Goal: Task Accomplishment & Management: Use online tool/utility

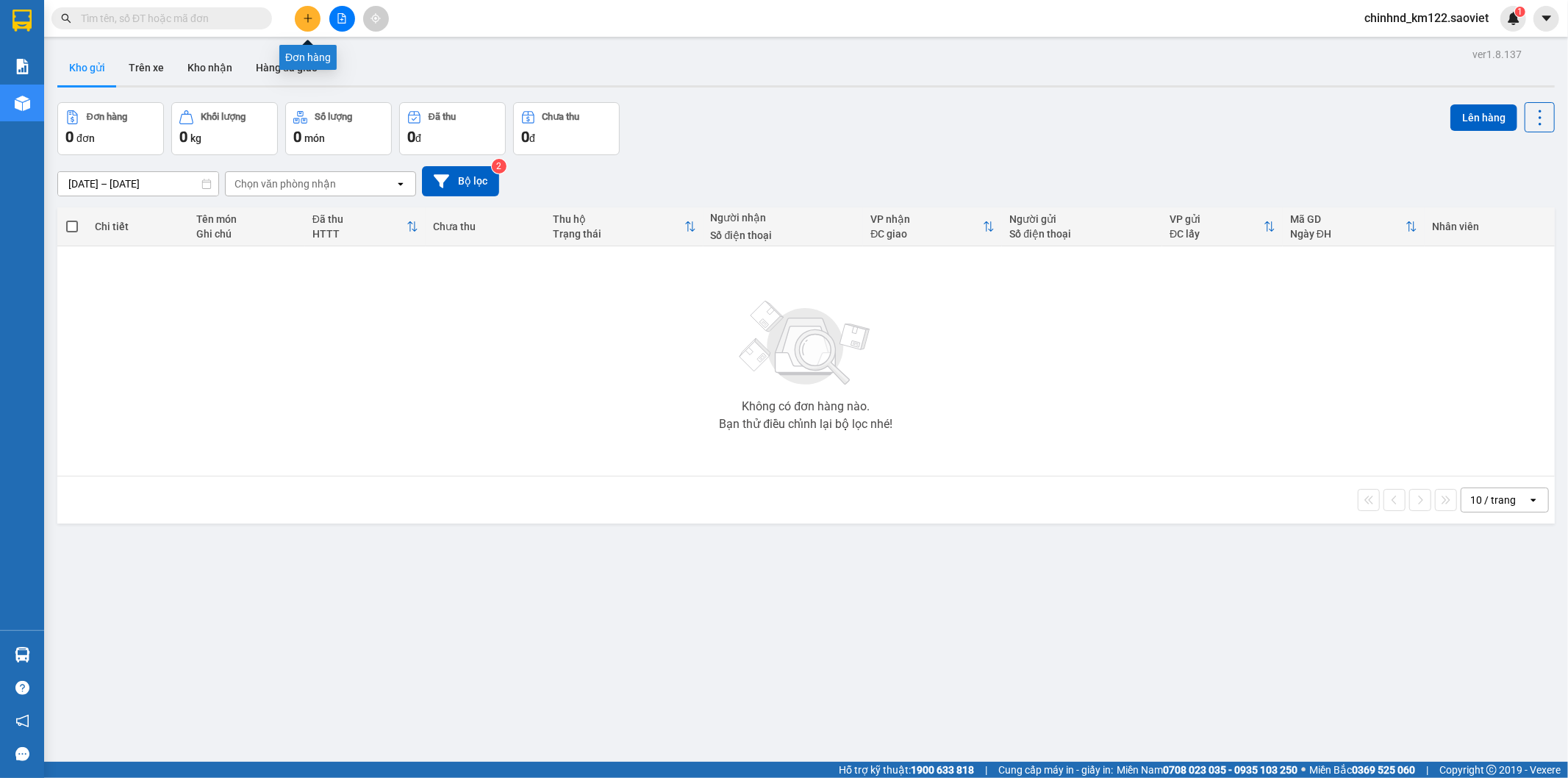
click at [304, 16] on button at bounding box center [308, 19] width 26 height 26
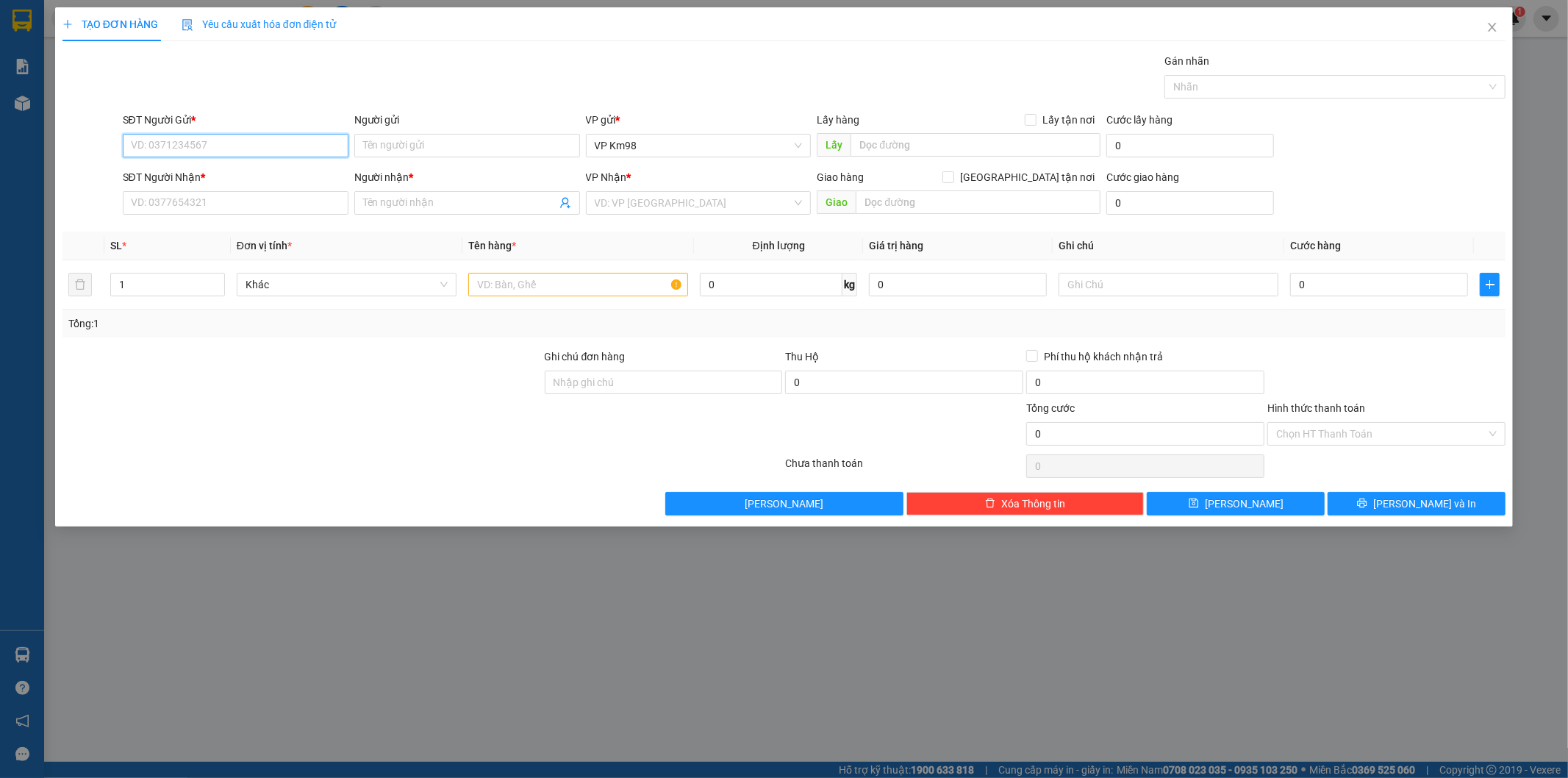
click at [214, 138] on input "SĐT Người Gửi *" at bounding box center [235, 145] width 226 height 23
type input "0328425548"
click at [277, 204] on input "SĐT Người Nhận *" at bounding box center [235, 203] width 226 height 23
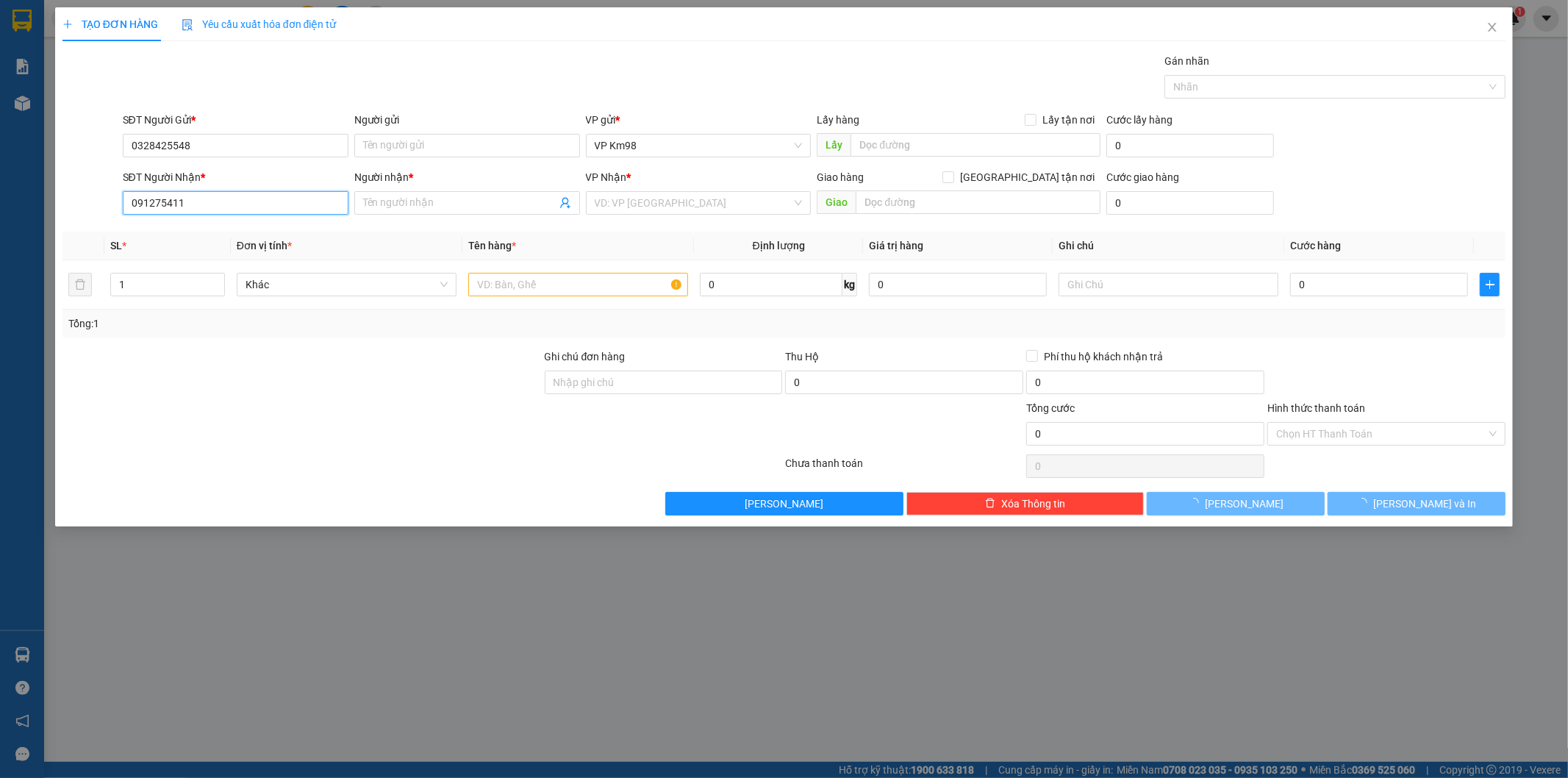
type input "0912754115"
click at [144, 237] on div "0912754115 - kt" at bounding box center [235, 232] width 208 height 16
type input "kt"
type input "0912754115"
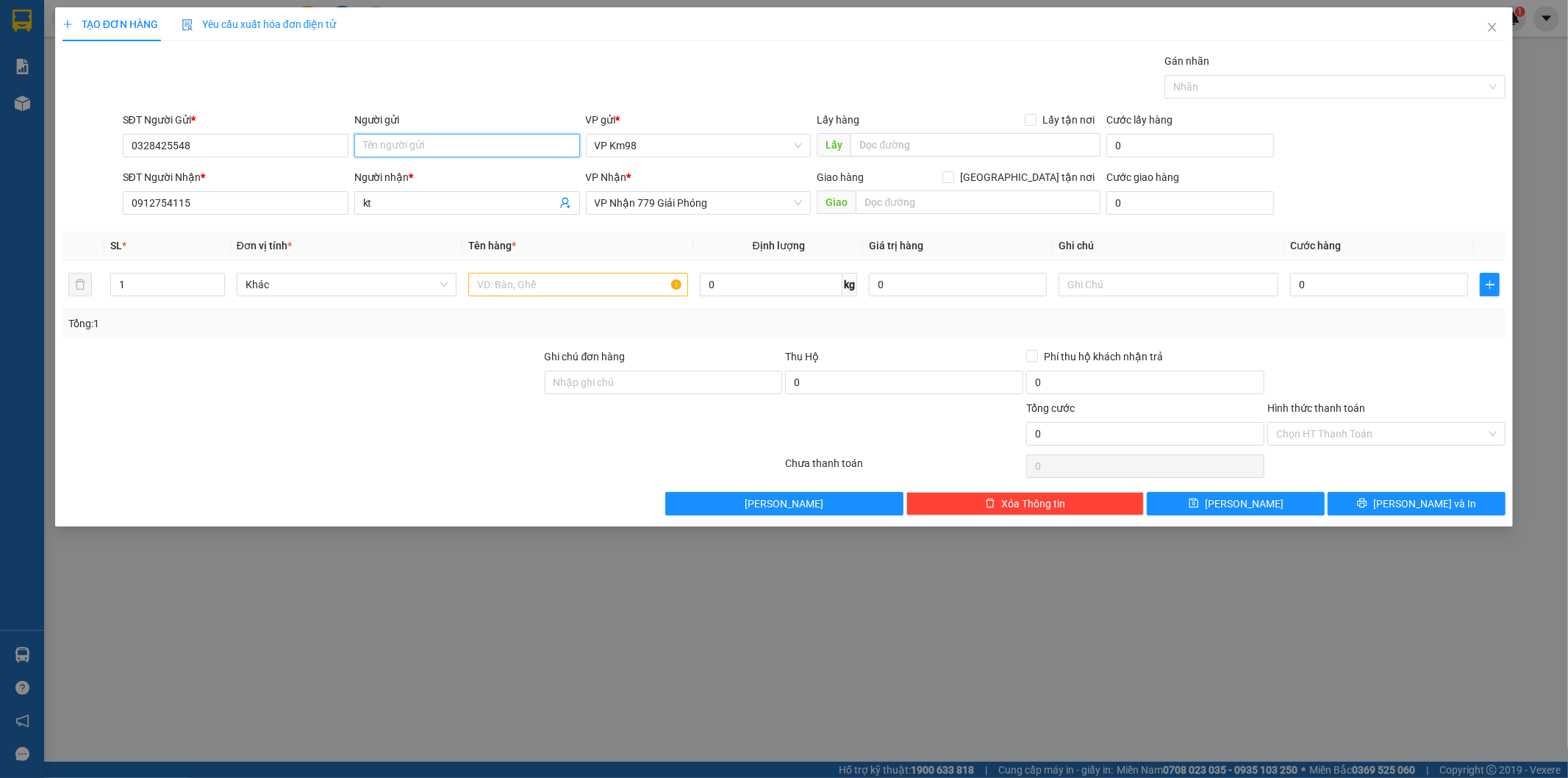
click at [448, 140] on input "Người gửi" at bounding box center [467, 145] width 226 height 23
type input "kt"
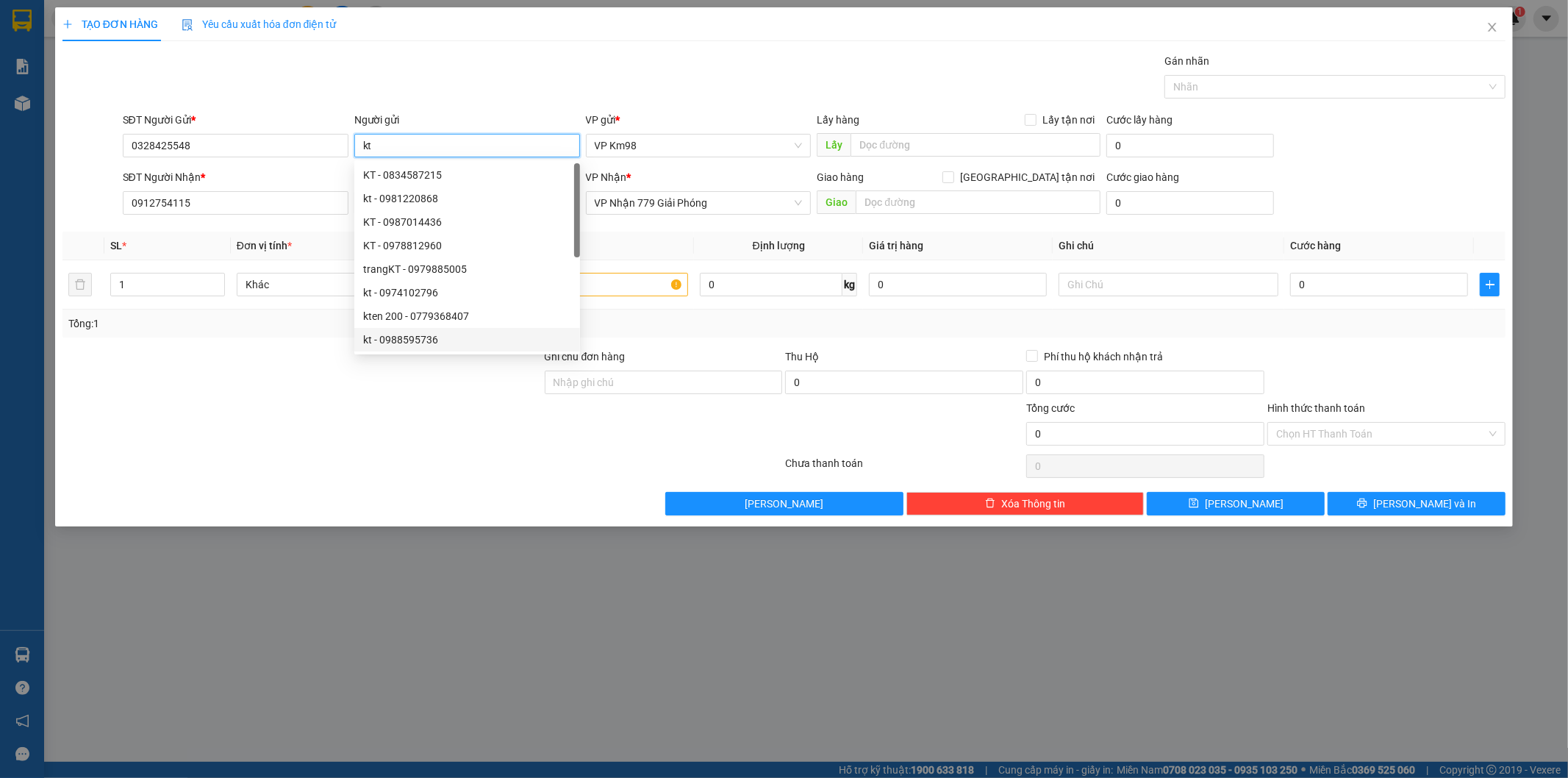
click at [404, 344] on div "kt - 0988595736" at bounding box center [466, 339] width 208 height 16
type input "0988595736"
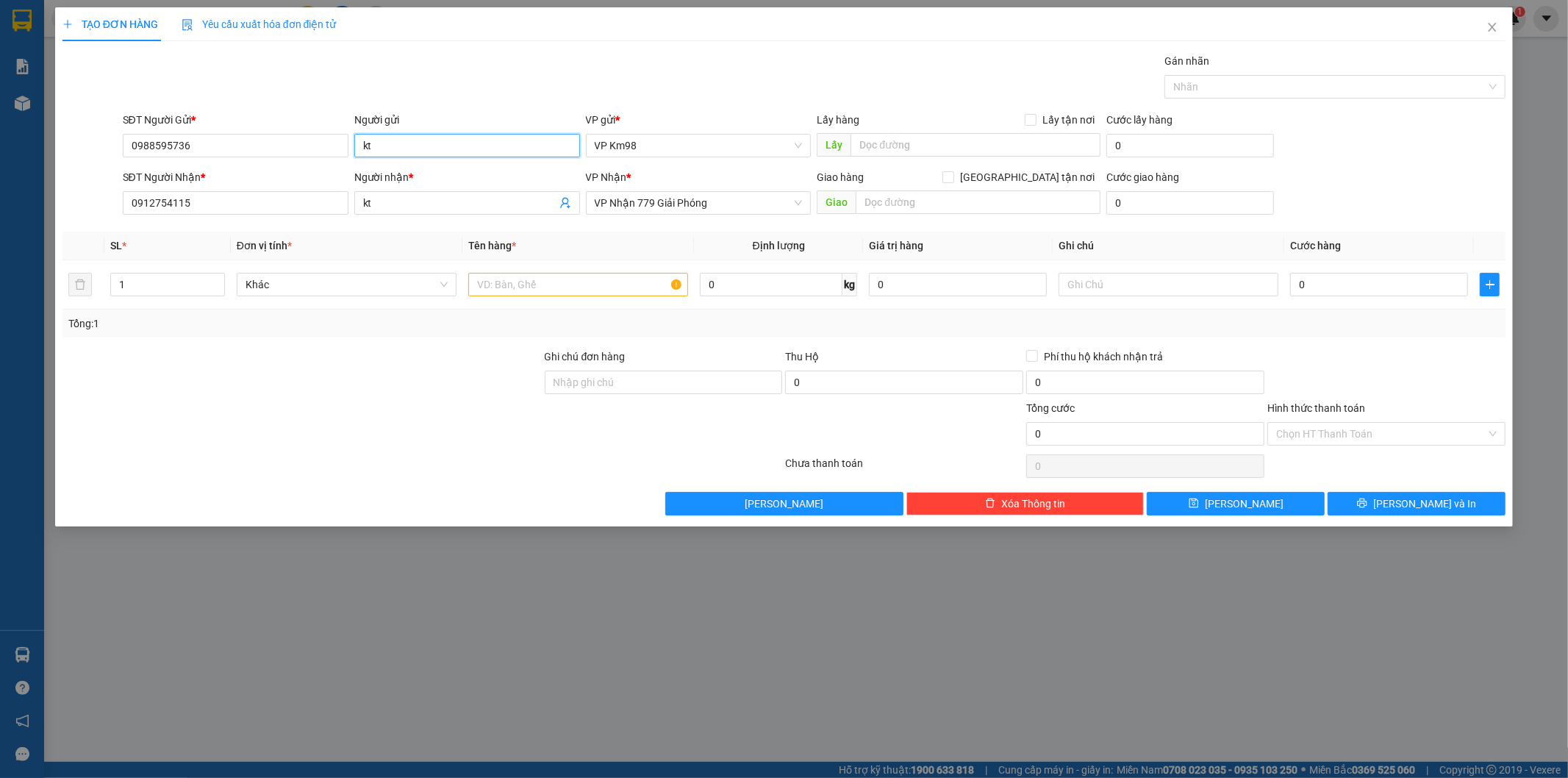
type input "kt"
click at [296, 362] on div at bounding box center [302, 374] width 482 height 51
click at [200, 147] on input "0988595736" at bounding box center [235, 145] width 226 height 23
type input "0"
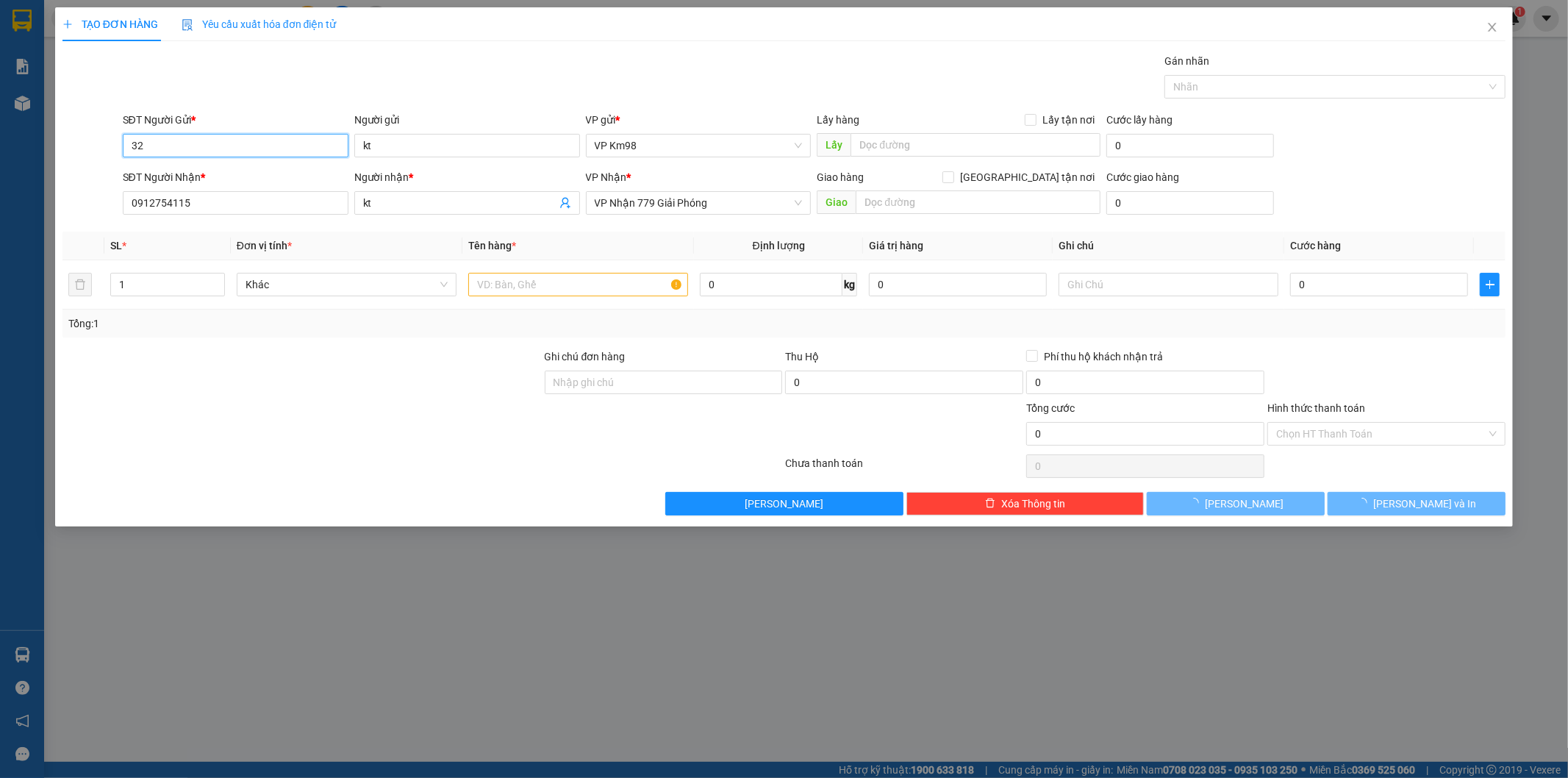
type input "3"
type input "0328425548"
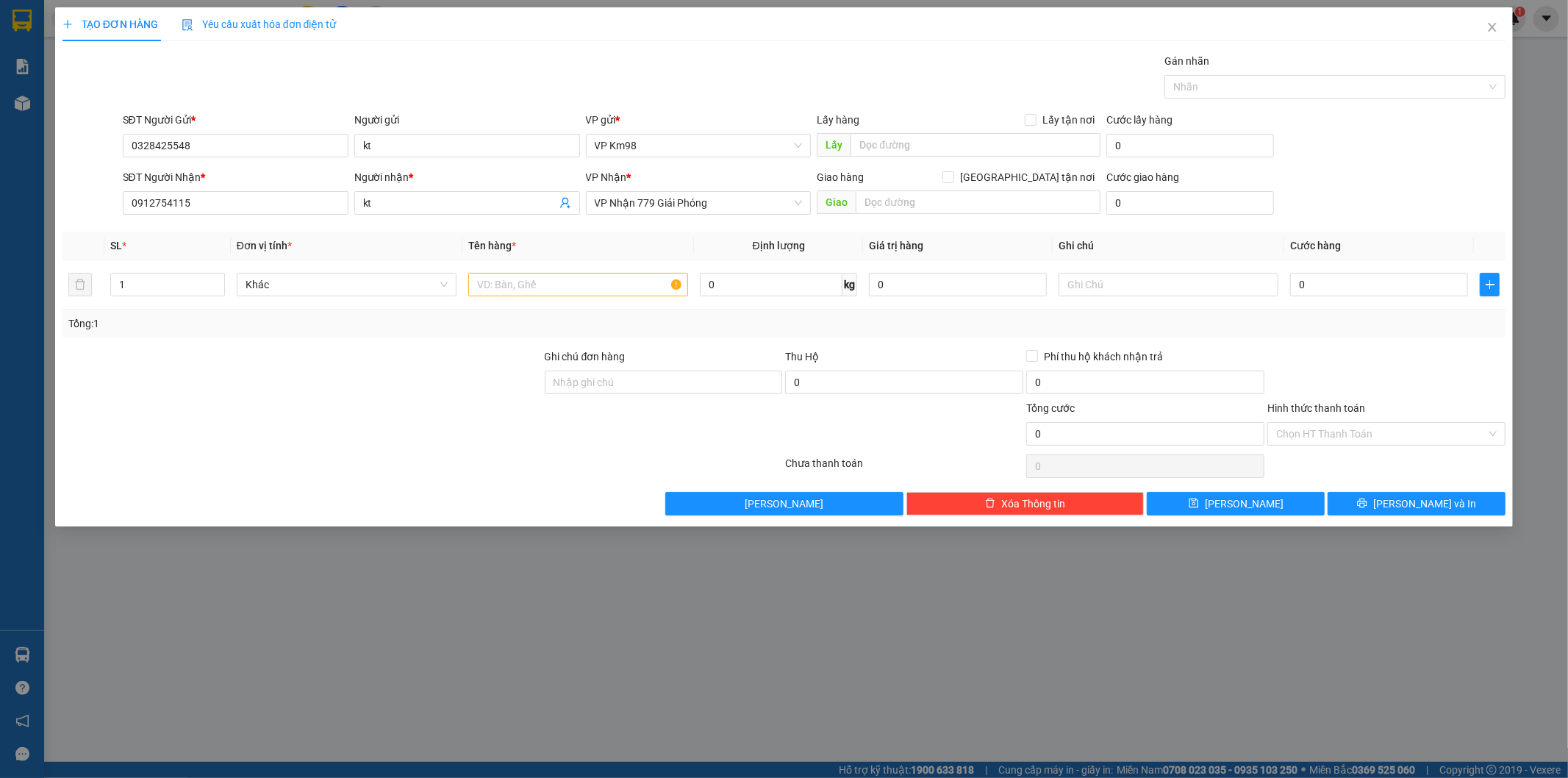
click at [267, 420] on div at bounding box center [302, 426] width 482 height 51
click at [578, 288] on input "text" at bounding box center [578, 284] width 220 height 23
type input "t"
type input "tải xám"
click at [1377, 290] on input "0" at bounding box center [1378, 284] width 178 height 23
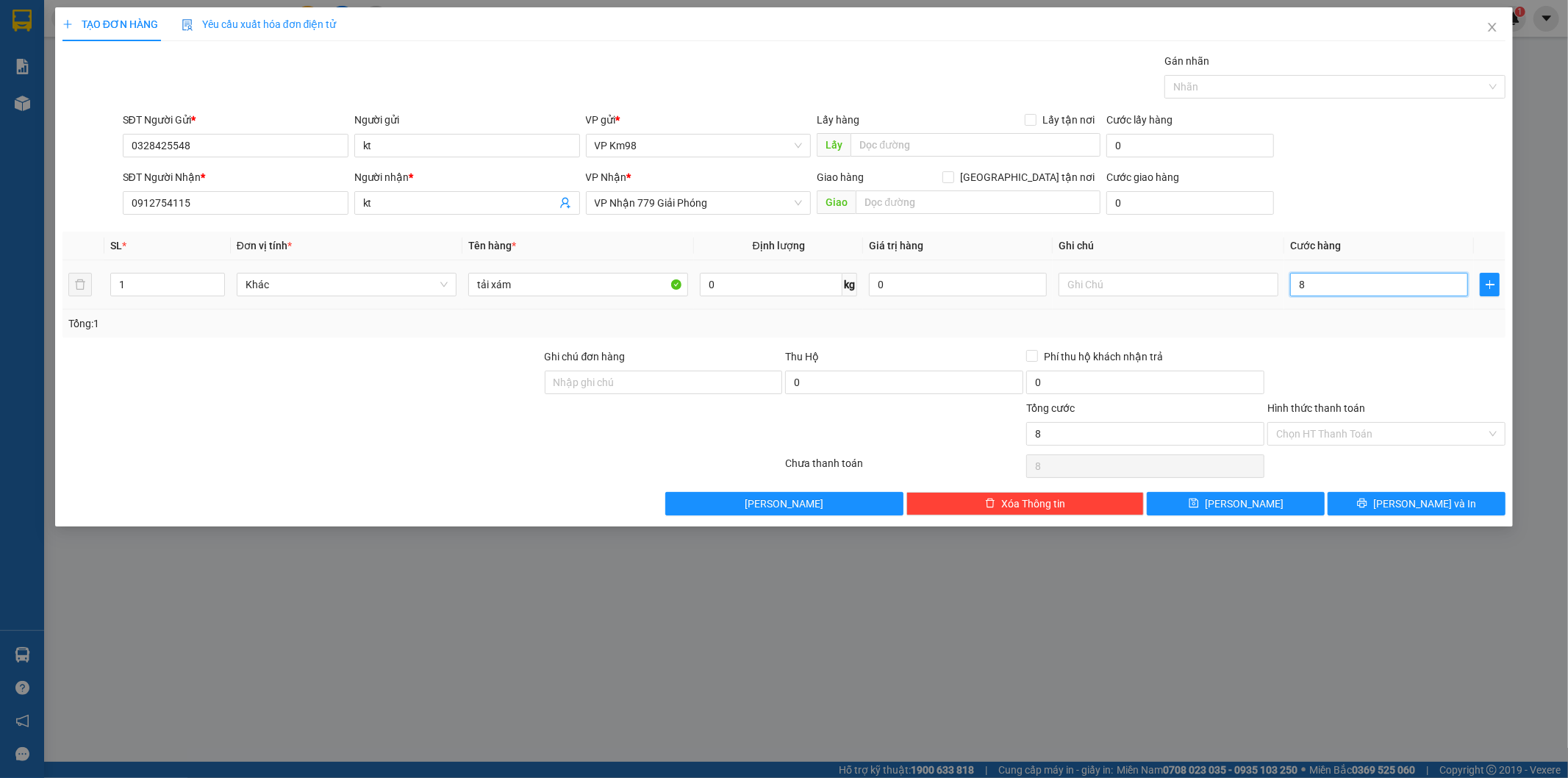
type input "8"
type input "80"
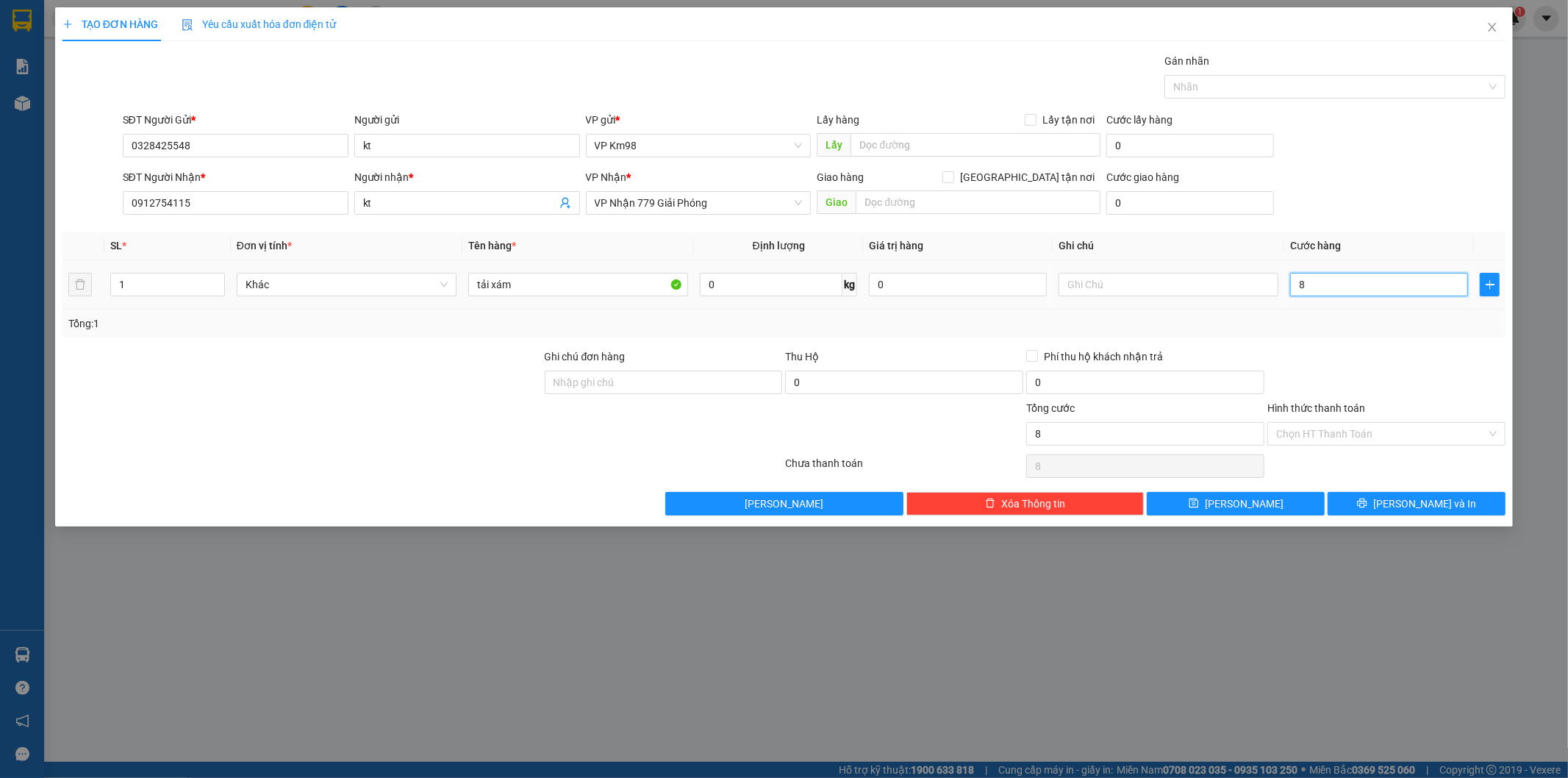
type input "80"
type input "800"
type input "8.000"
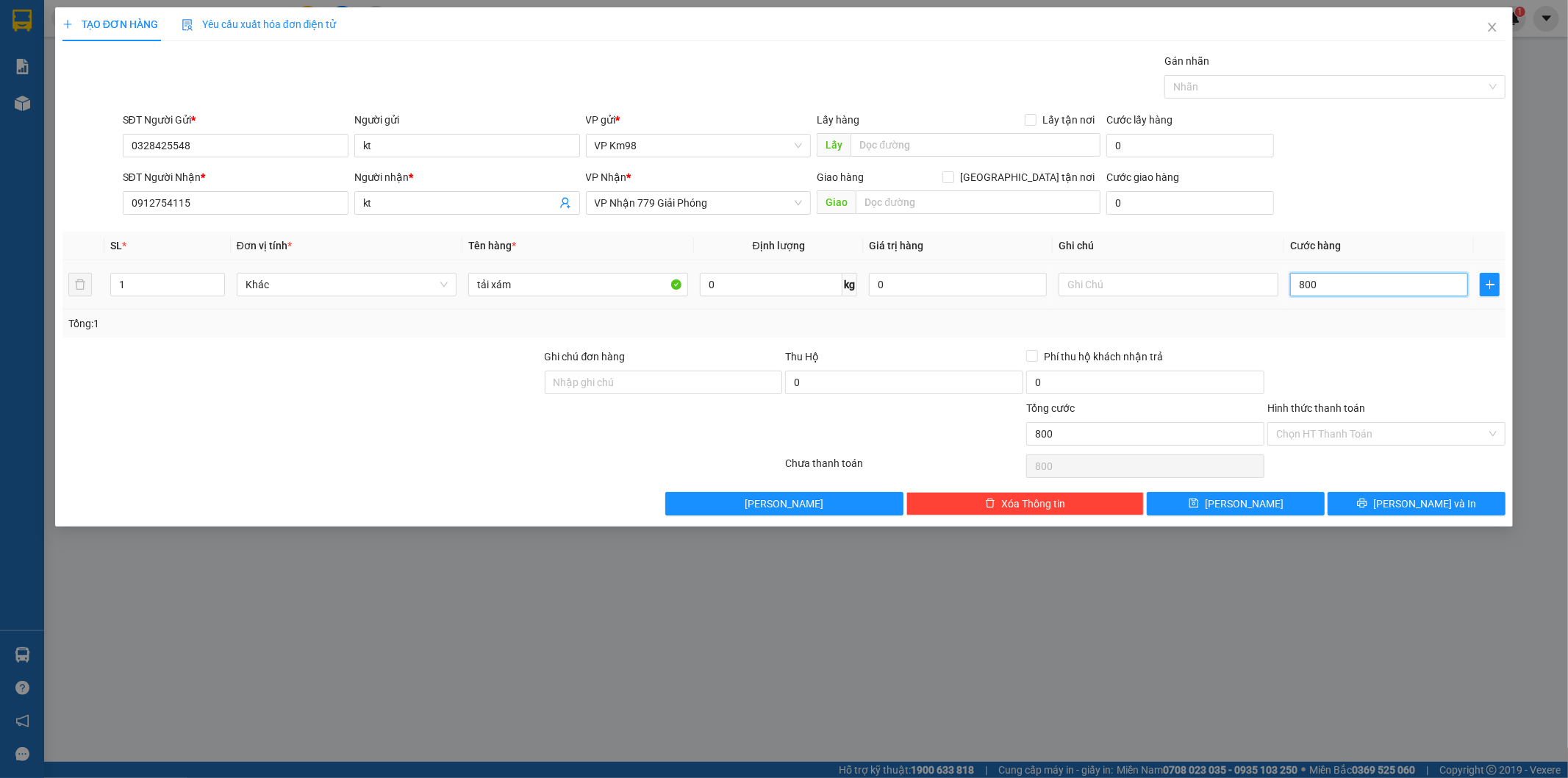
type input "8.000"
type input "80.000"
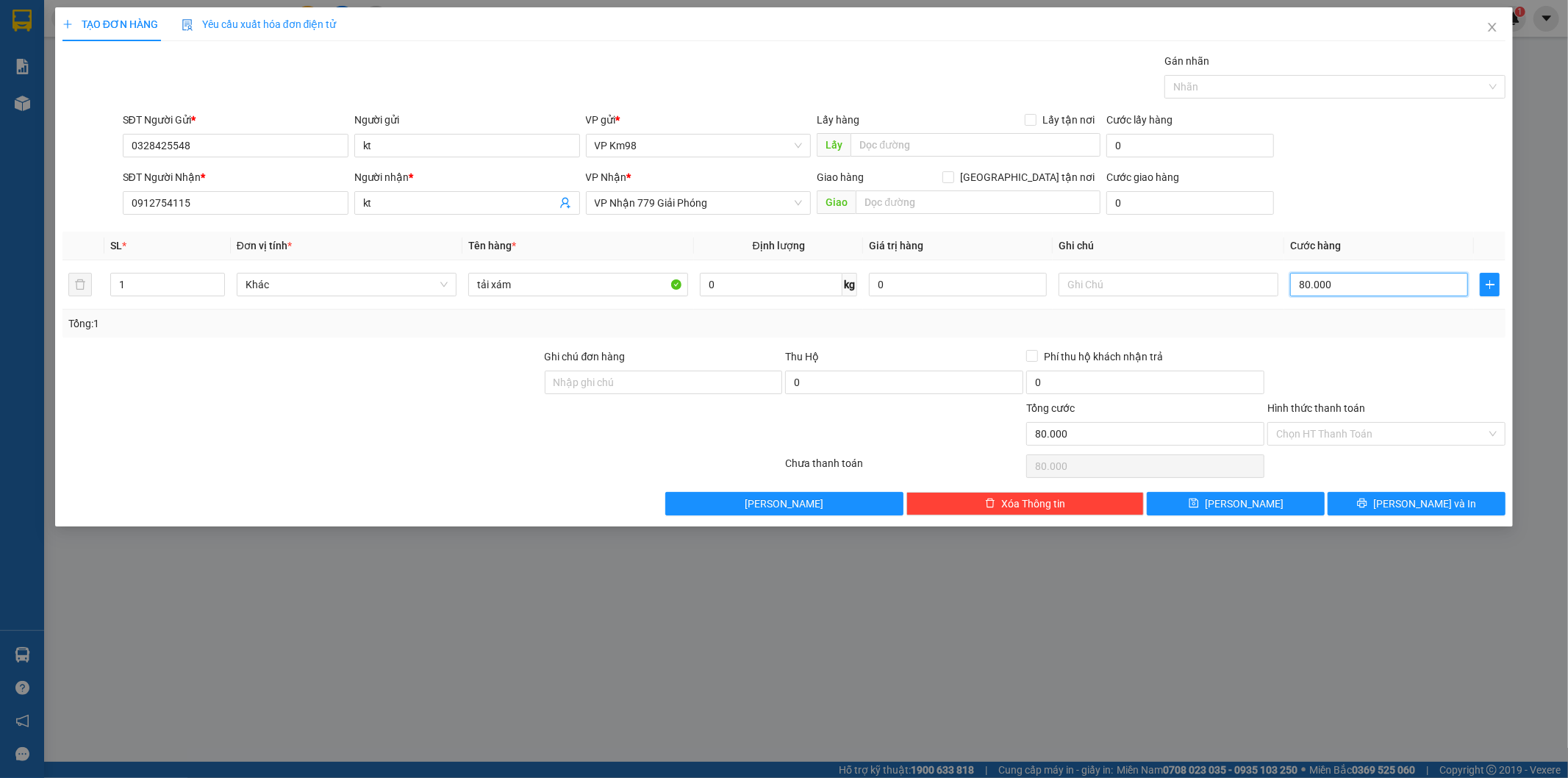
type input "80.000"
click at [1390, 491] on div "Transit Pickup Surcharge Ids Transit Deliver Surcharge Ids Transit Deliver Surc…" at bounding box center [785, 284] width 1444 height 463
click at [1421, 513] on button "[PERSON_NAME] và In" at bounding box center [1416, 504] width 178 height 23
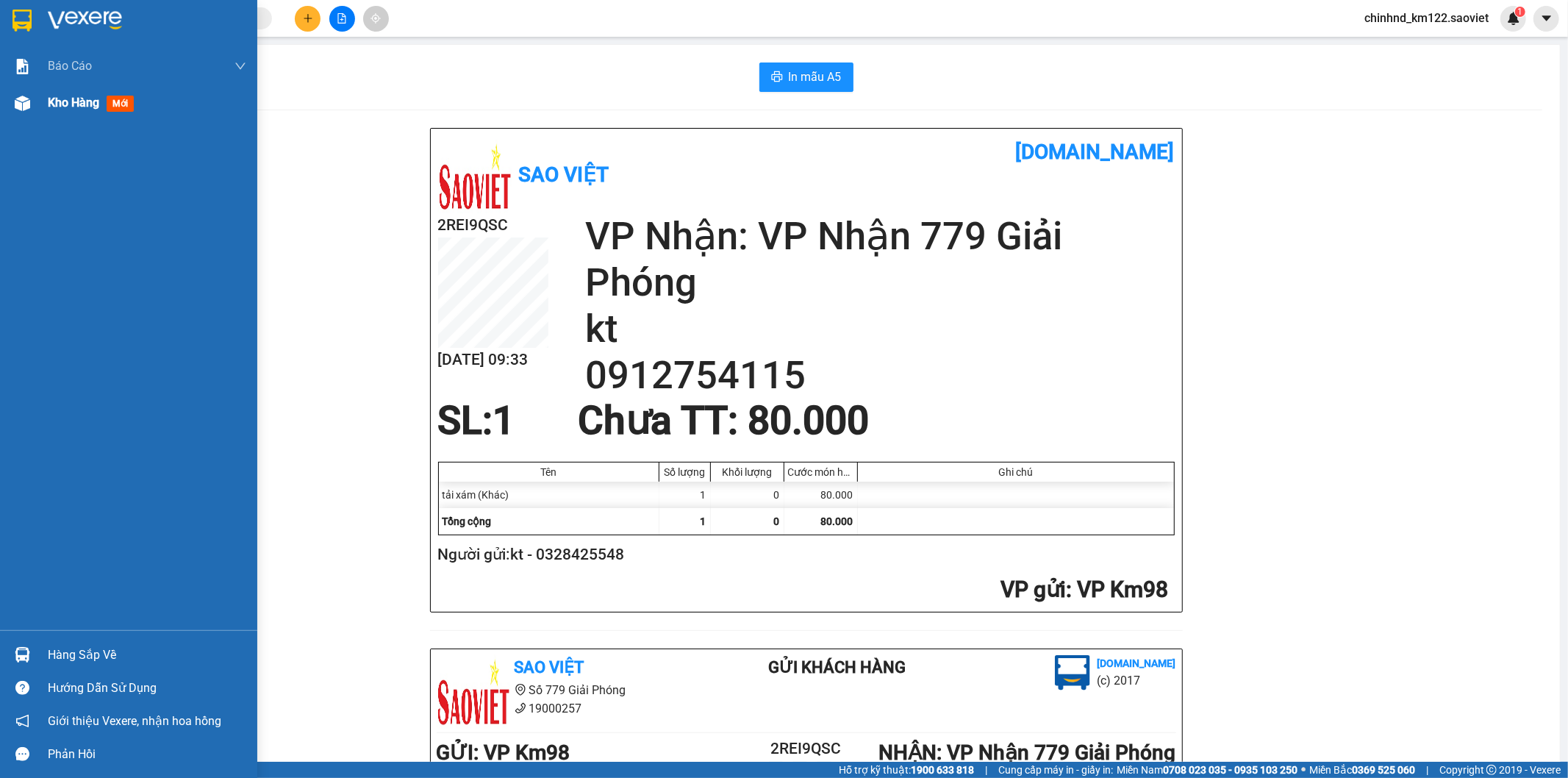
click at [77, 100] on span "Kho hàng" at bounding box center [73, 102] width 51 height 14
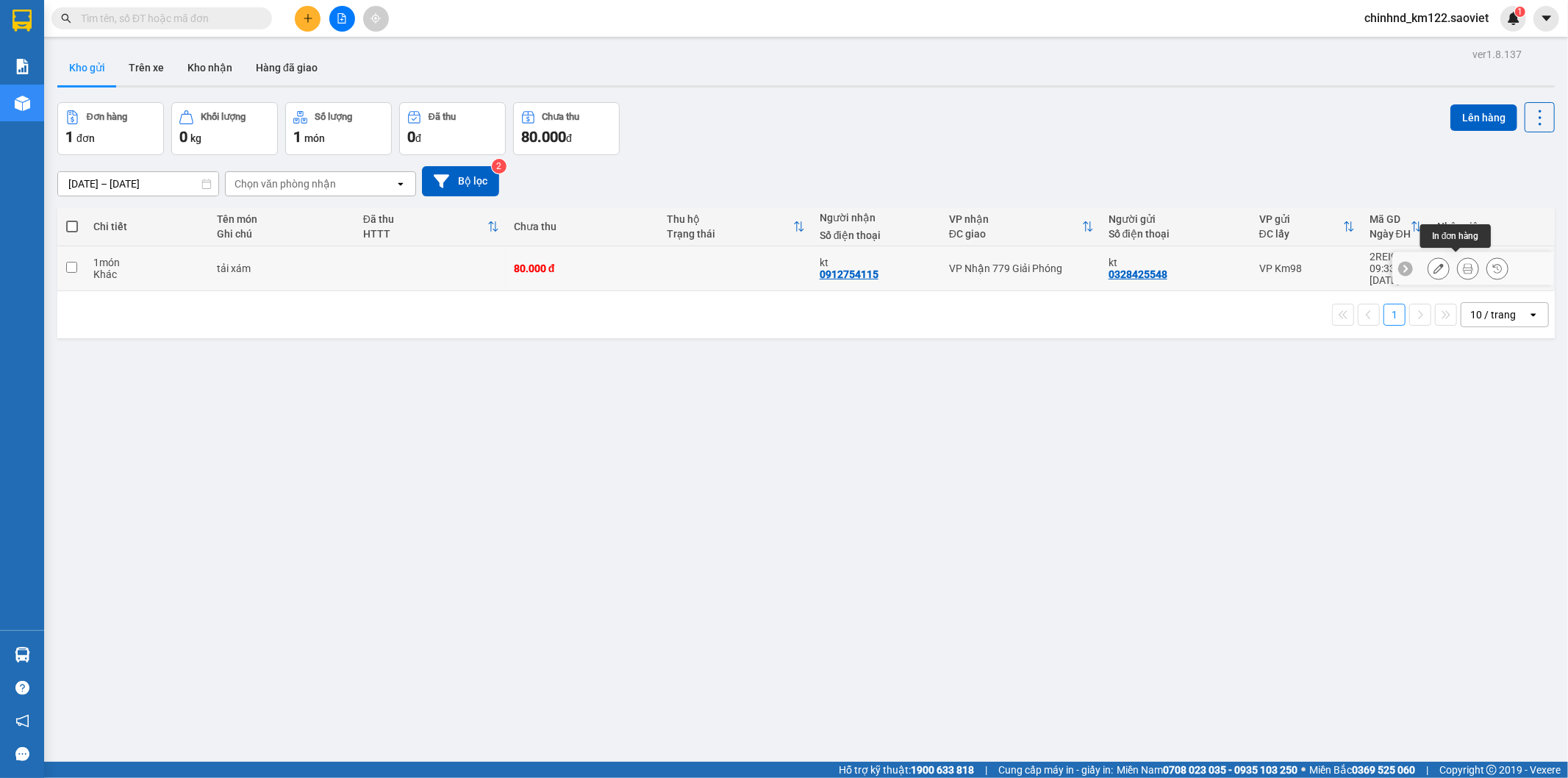
click at [1463, 263] on icon at bounding box center [1468, 268] width 11 height 11
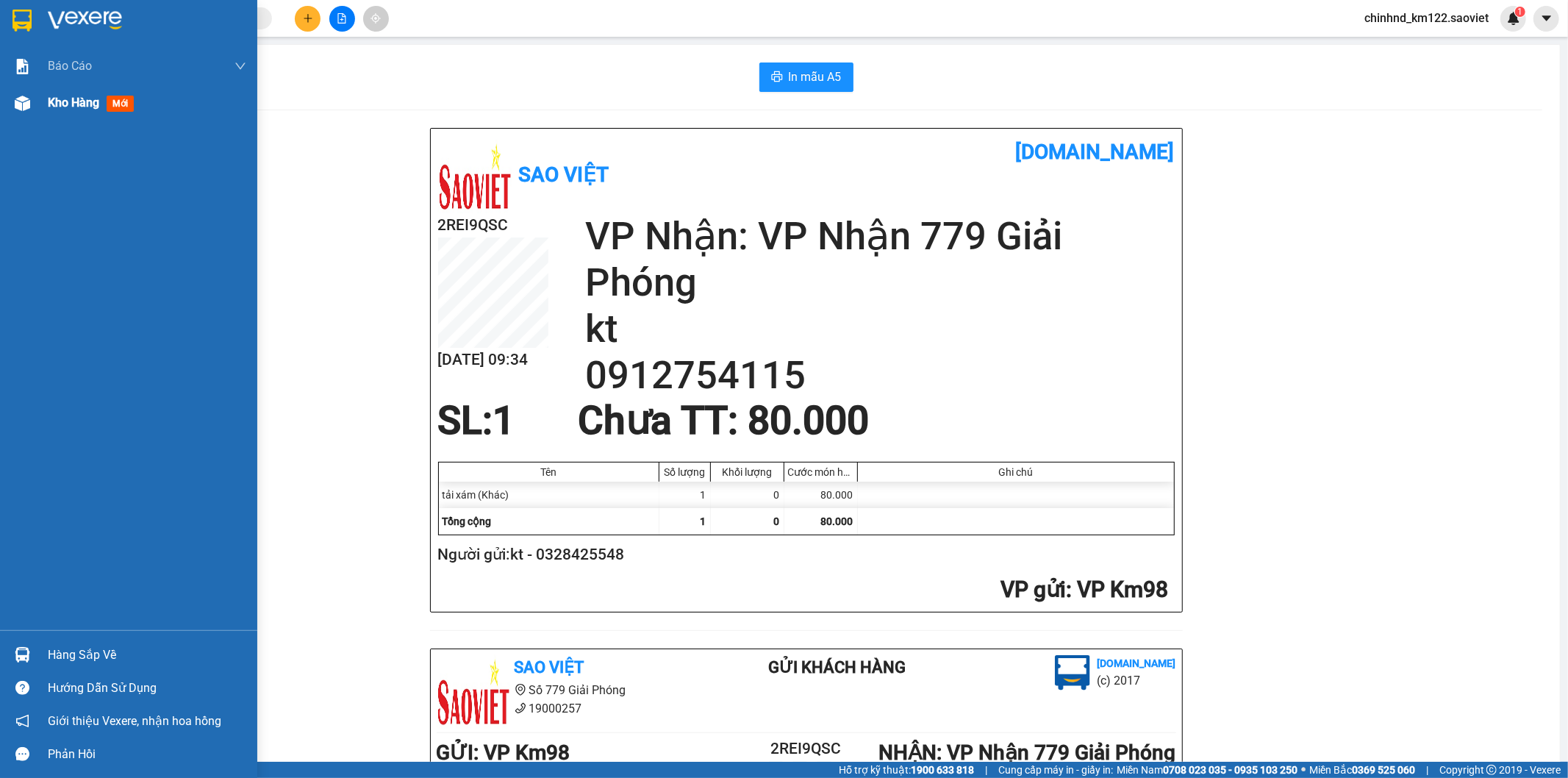
drag, startPoint x: 103, startPoint y: 108, endPoint x: 113, endPoint y: 119, distance: 14.9
click at [104, 108] on div "Kho hàng mới" at bounding box center [94, 102] width 92 height 18
click at [107, 108] on div "Kho hàng mới" at bounding box center [94, 102] width 92 height 18
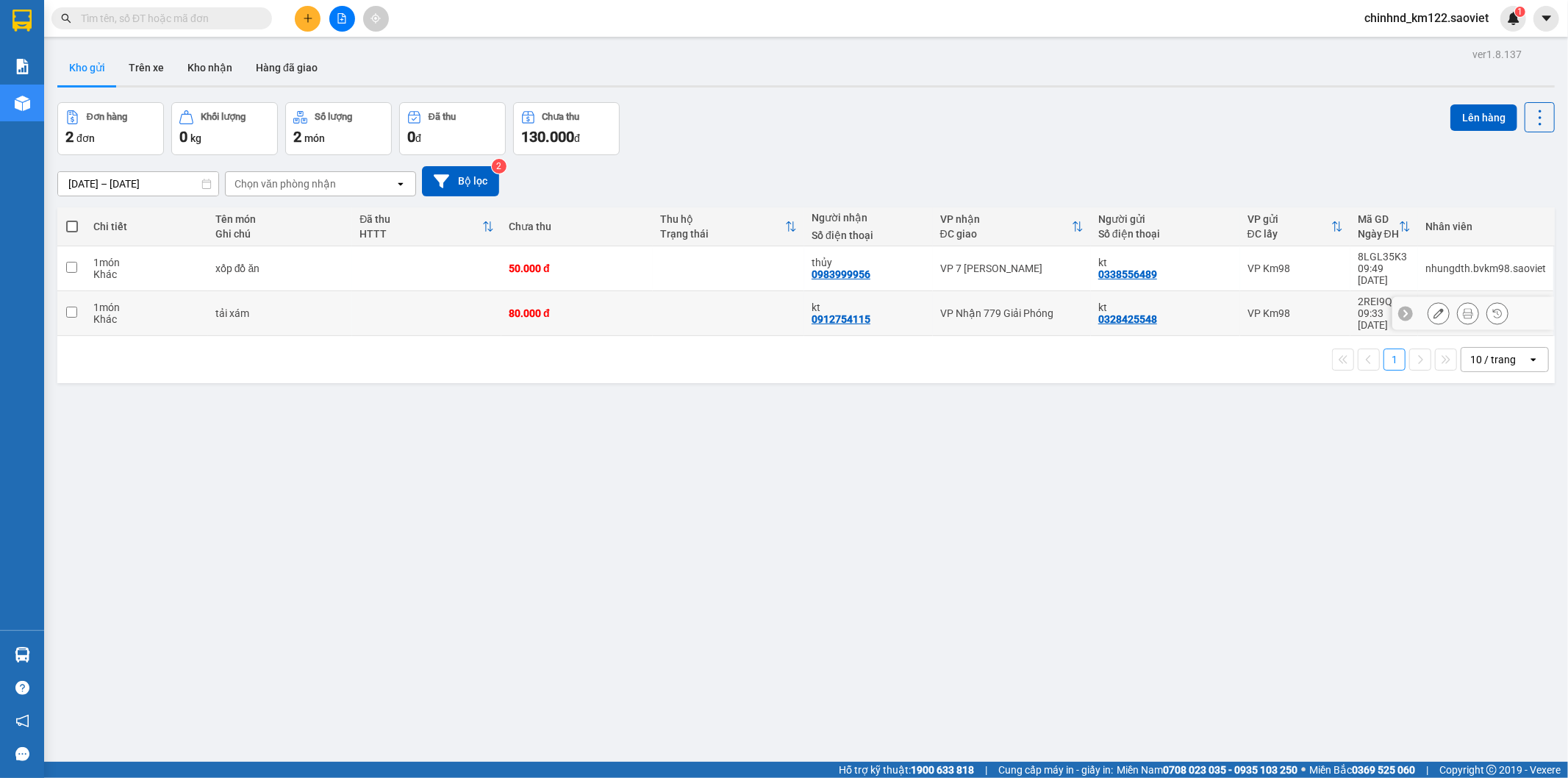
drag, startPoint x: 410, startPoint y: 307, endPoint x: 386, endPoint y: 277, distance: 38.4
click at [414, 306] on td at bounding box center [426, 313] width 149 height 45
checkbox input "true"
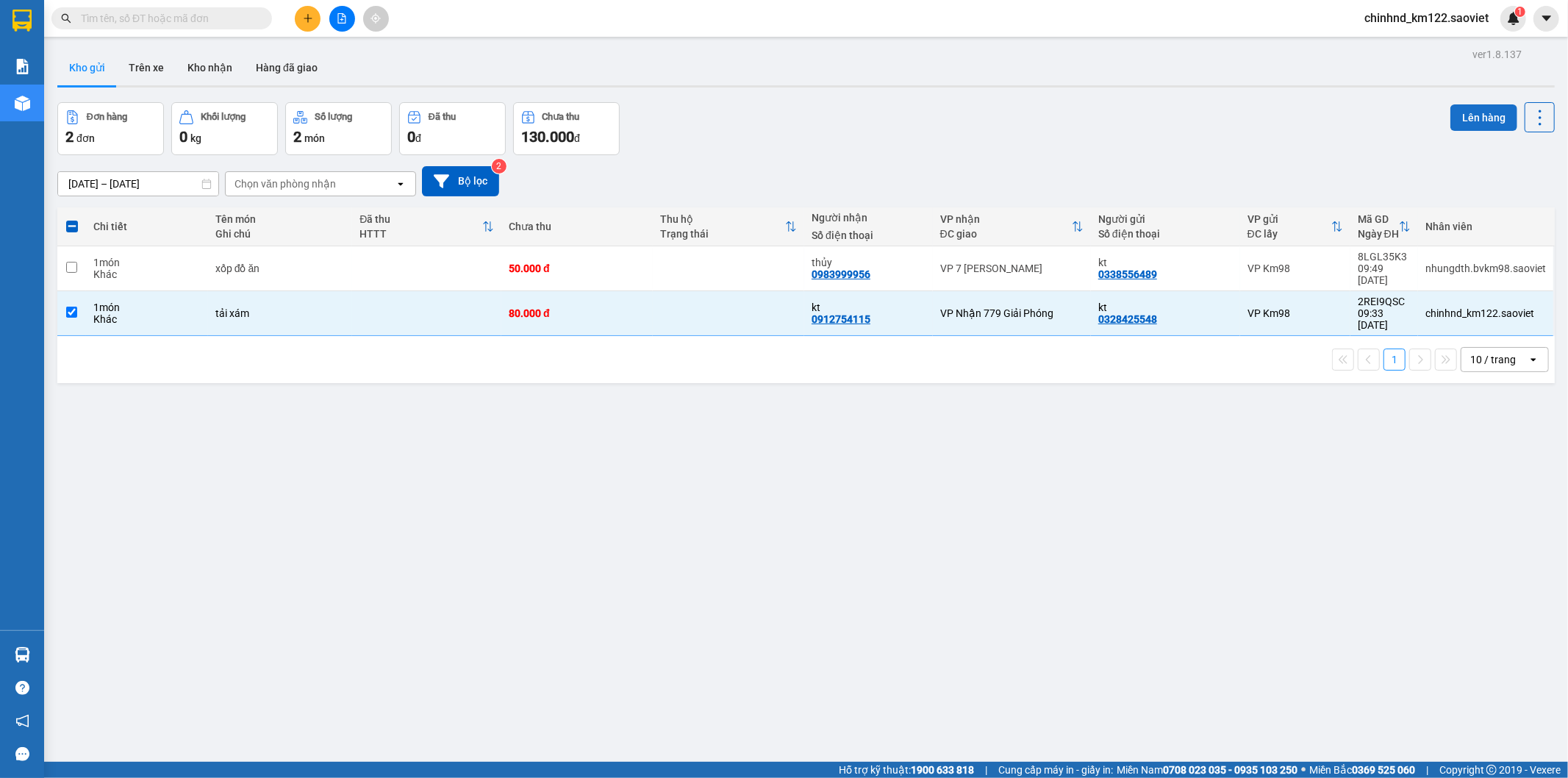
click at [1482, 122] on button "Lên hàng" at bounding box center [1483, 117] width 67 height 26
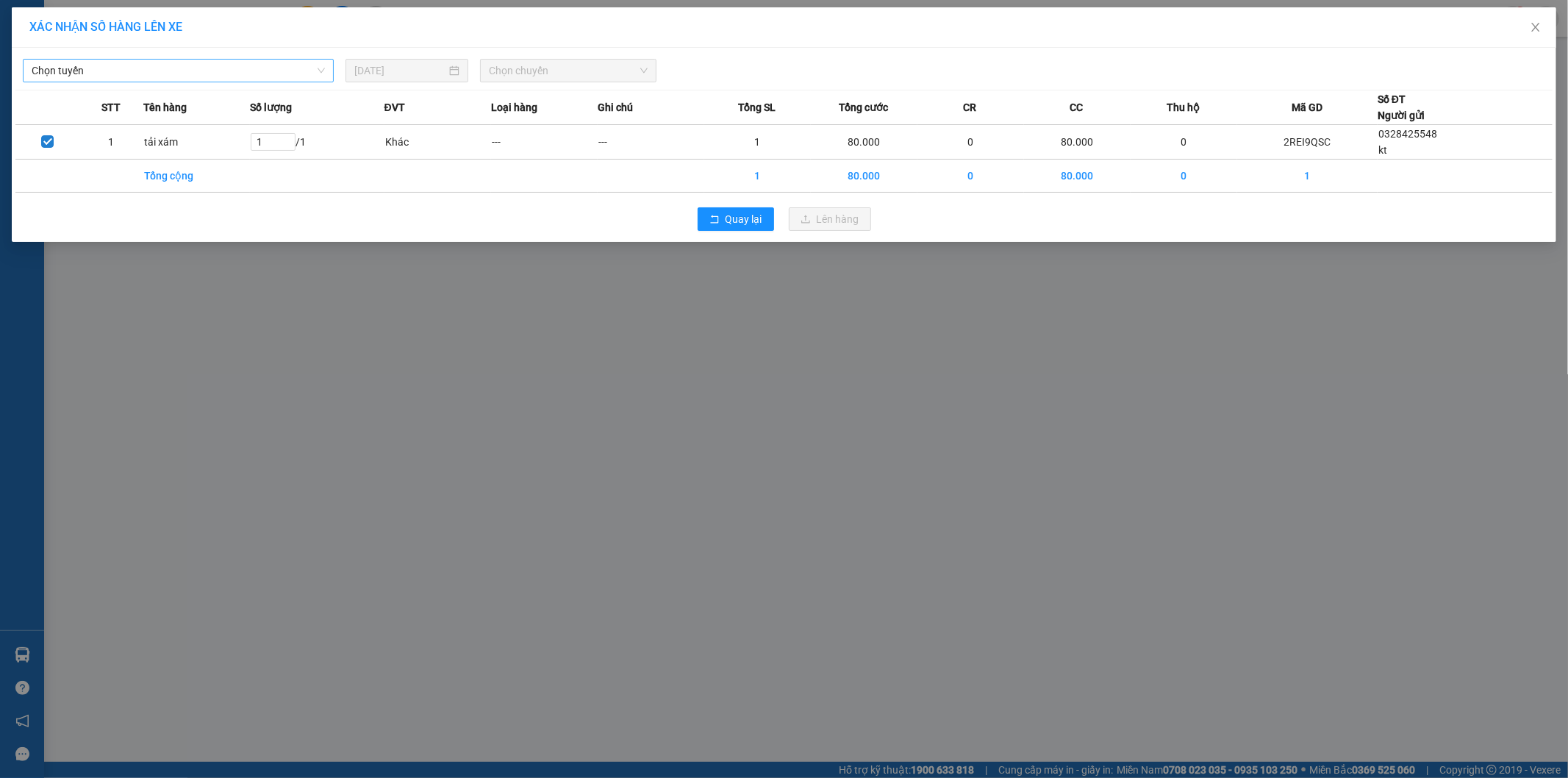
click at [170, 75] on span "Chọn tuyến" at bounding box center [178, 70] width 293 height 22
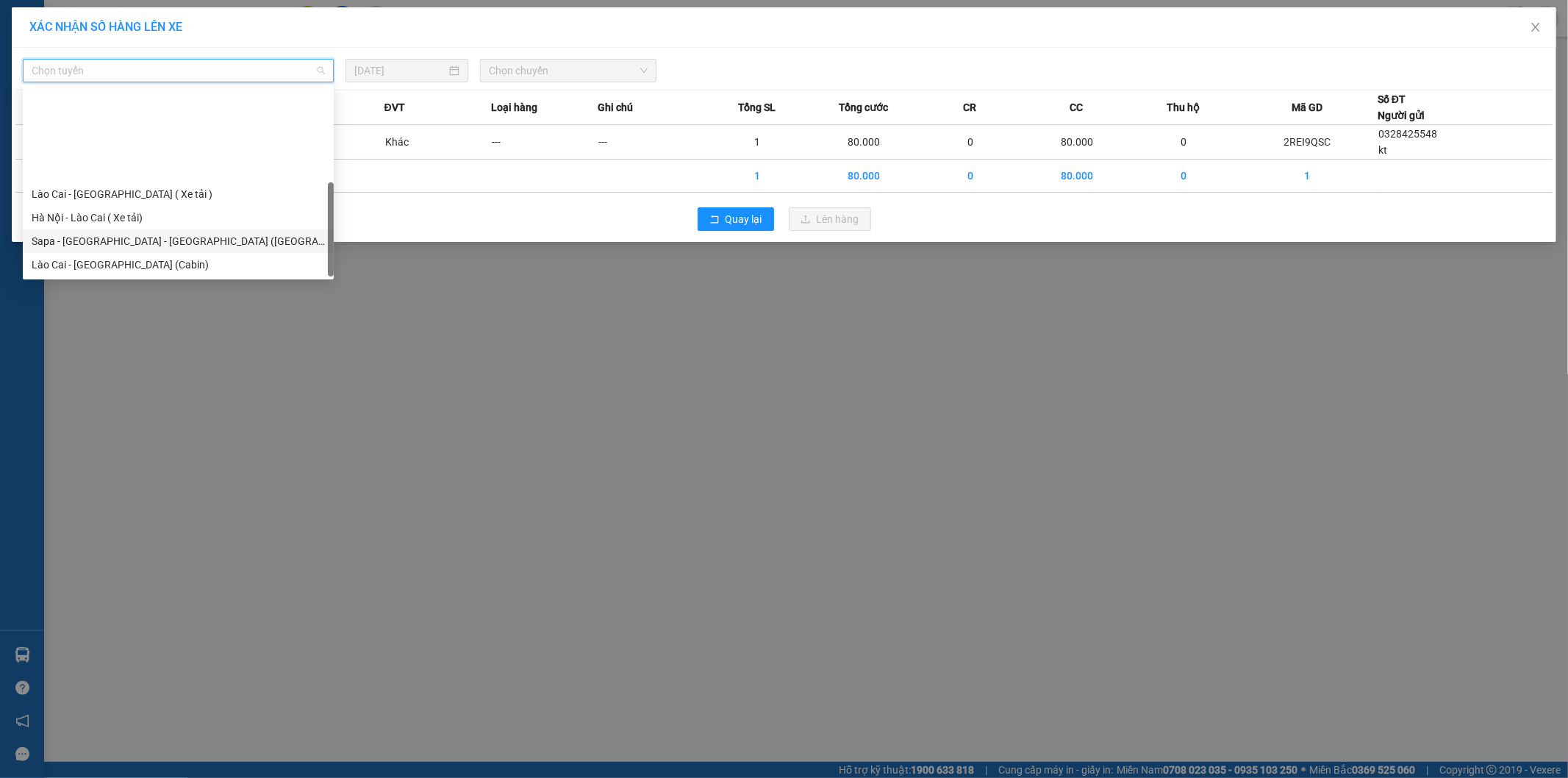
scroll to position [118, 0]
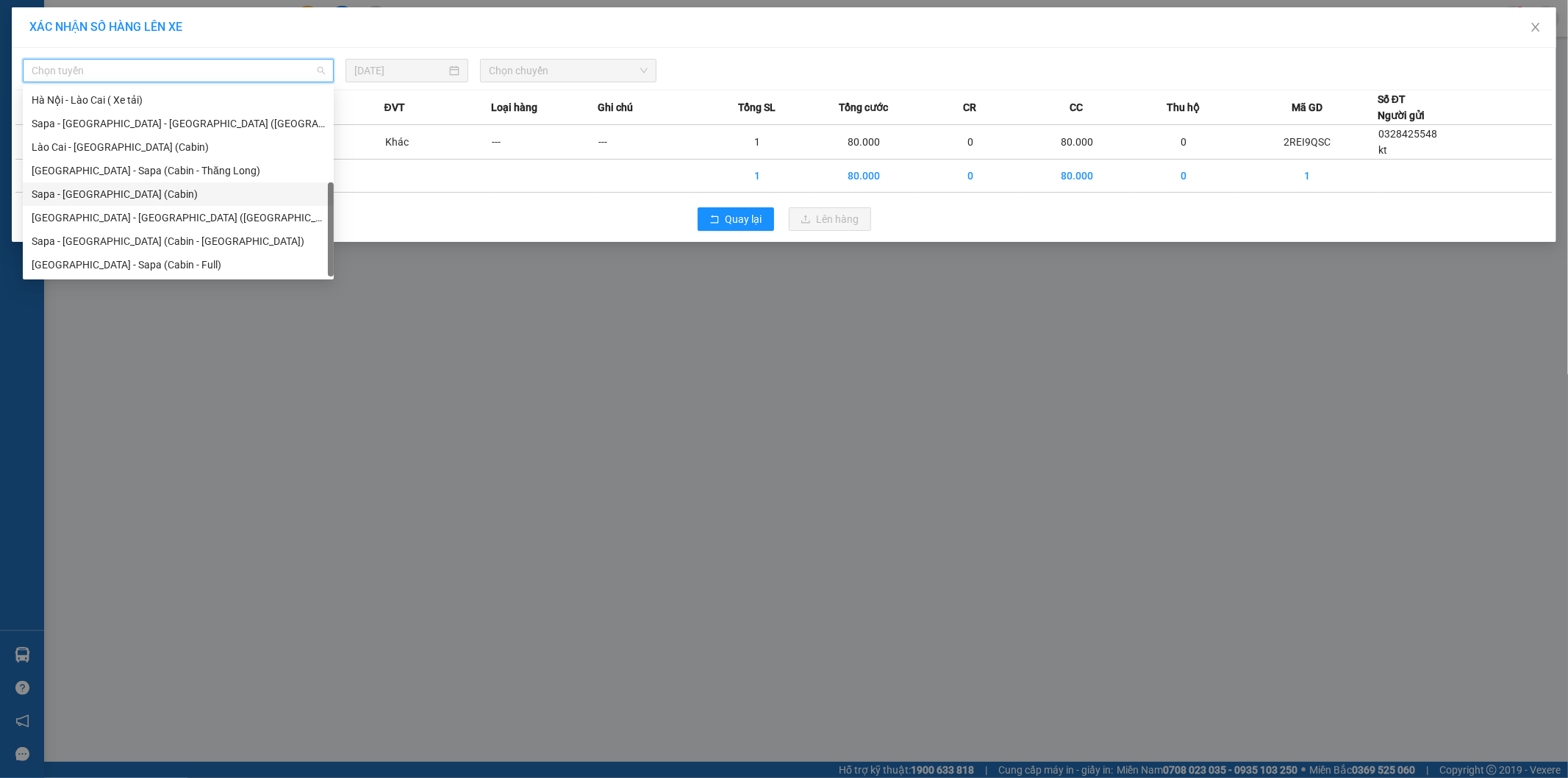
click at [113, 194] on div "Sapa - [GEOGRAPHIC_DATA] (Cabin)" at bounding box center [178, 194] width 293 height 16
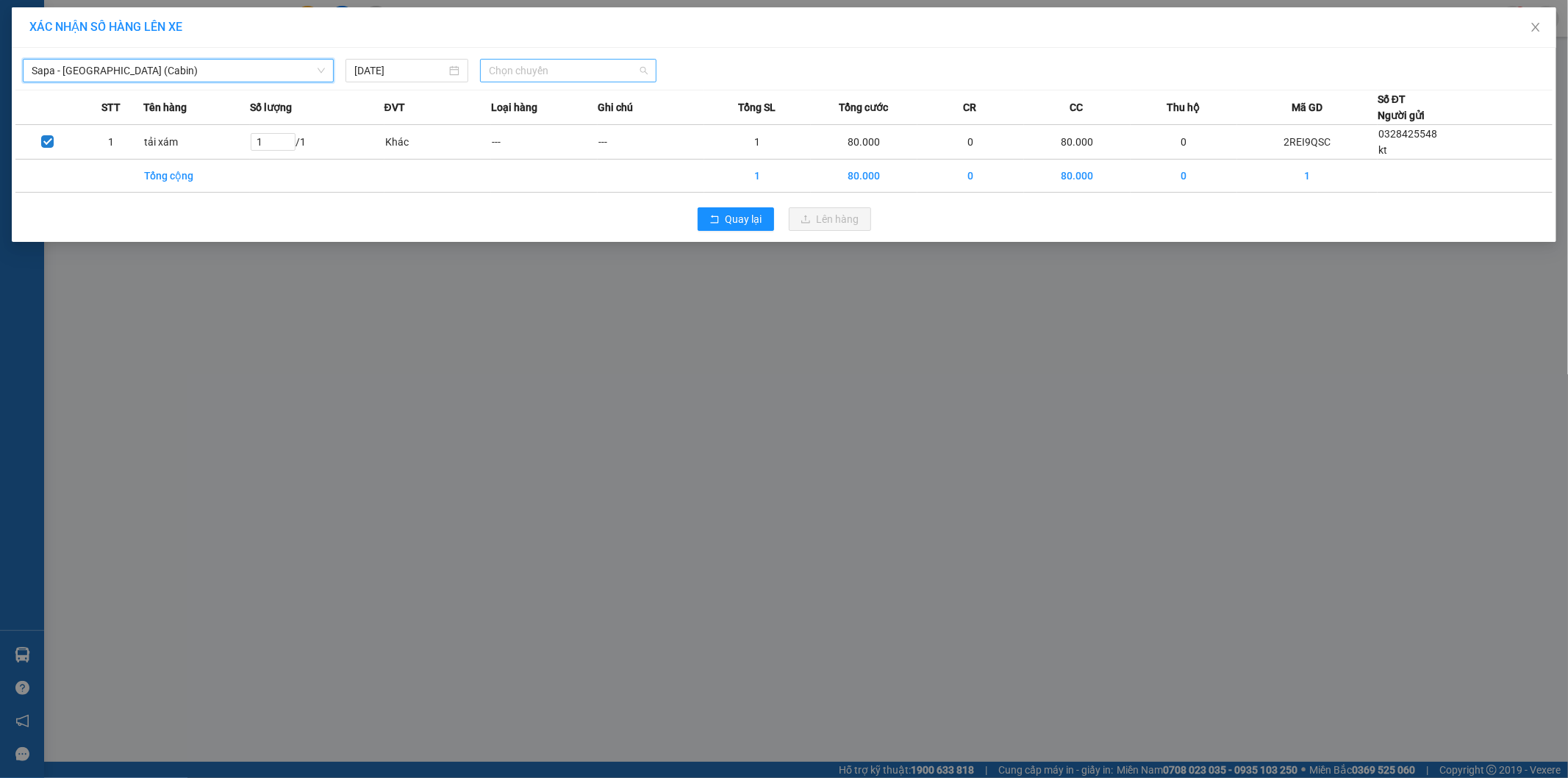
click at [553, 59] on div "Chọn chuyến" at bounding box center [568, 70] width 176 height 23
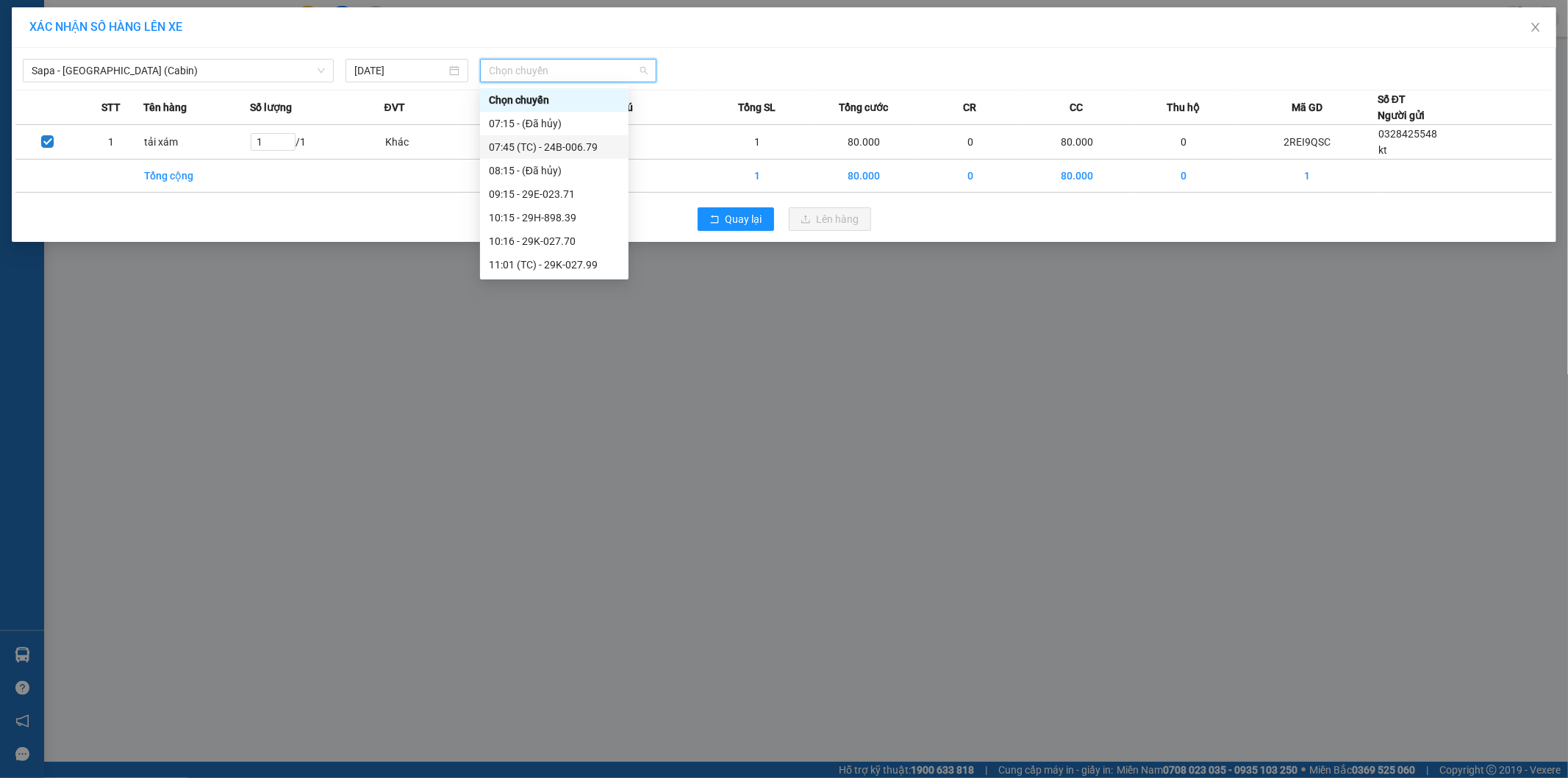
click at [575, 154] on div "07:45 (TC) - 24B-006.79" at bounding box center [554, 147] width 131 height 16
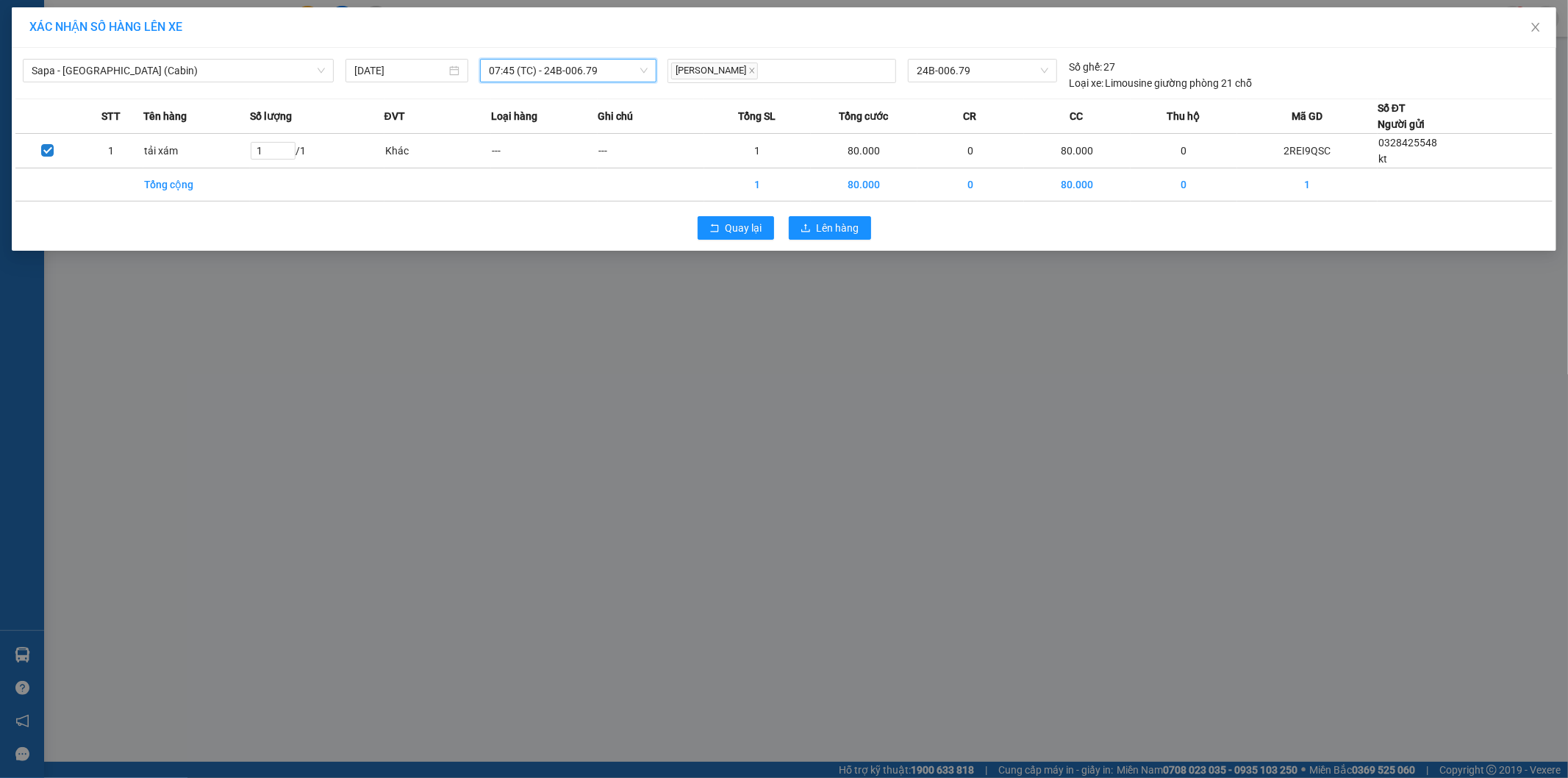
click at [842, 243] on div "Quay lại Lên hàng" at bounding box center [783, 228] width 1537 height 39
drag, startPoint x: 855, startPoint y: 240, endPoint x: 843, endPoint y: 209, distance: 33.2
click at [859, 240] on div "Quay lại Lên hàng" at bounding box center [783, 228] width 1537 height 39
click at [845, 221] on span "Lên hàng" at bounding box center [838, 228] width 42 height 16
